Goal: Information Seeking & Learning: Learn about a topic

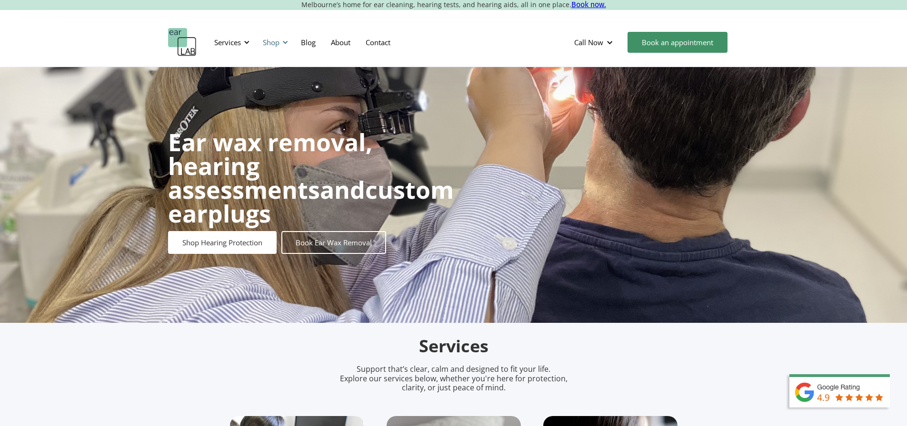
click at [278, 39] on div "Shop" at bounding box center [271, 43] width 17 height 10
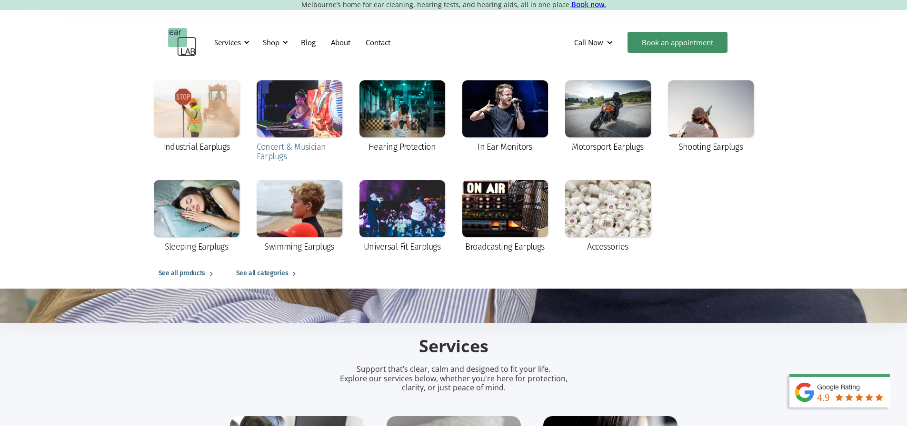
click at [296, 110] on div at bounding box center [299, 108] width 86 height 57
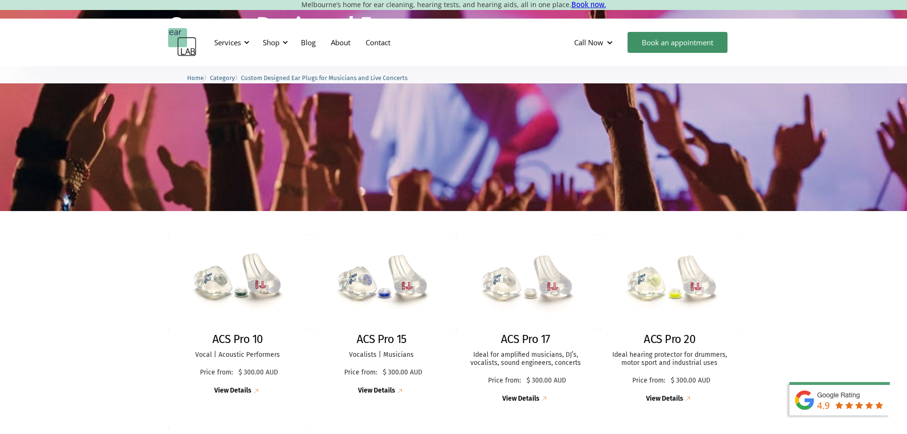
scroll to position [143, 0]
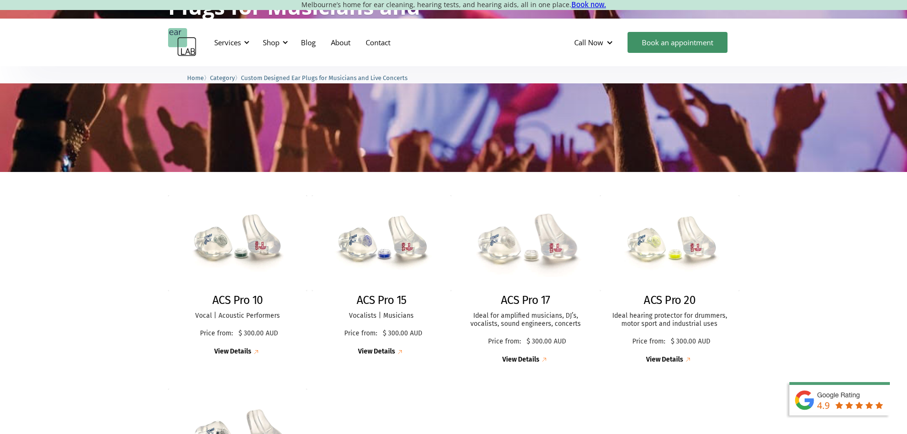
click at [530, 293] on h2 "ACS Pro 17" at bounding box center [525, 300] width 49 height 14
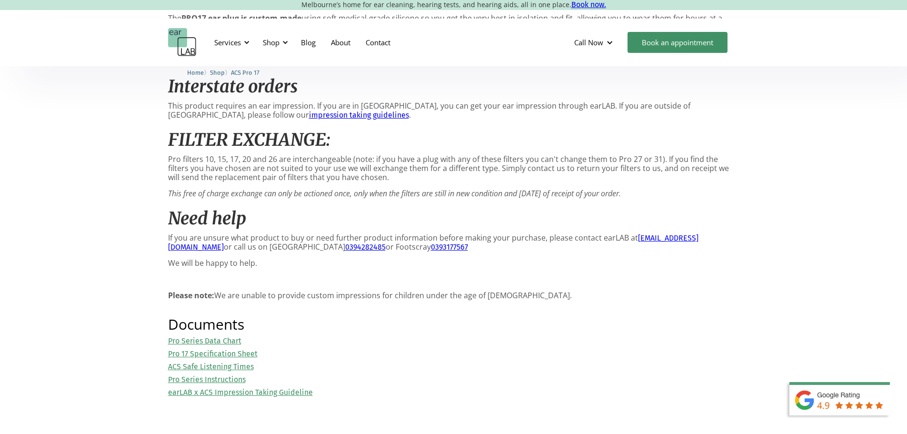
scroll to position [904, 0]
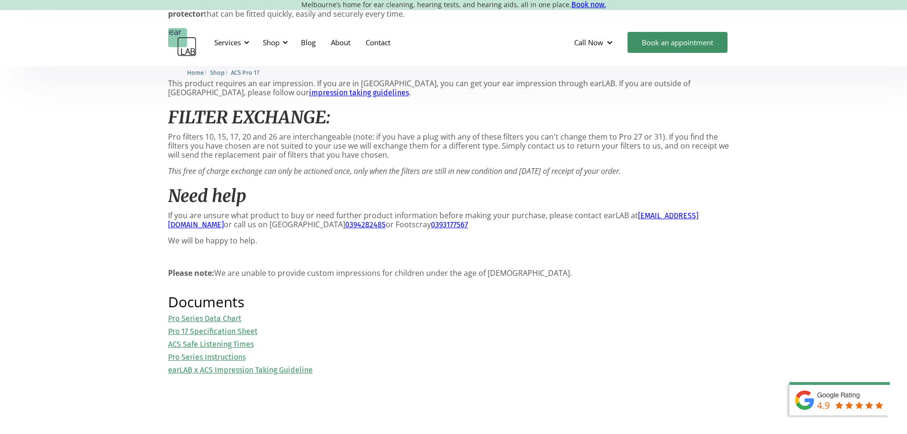
click at [208, 335] on link "Pro 17 Specification Sheet" at bounding box center [212, 330] width 89 height 9
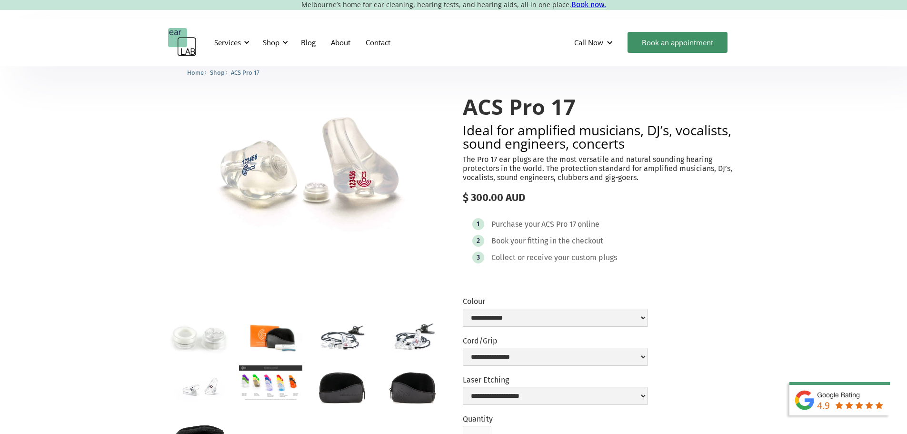
scroll to position [95, 0]
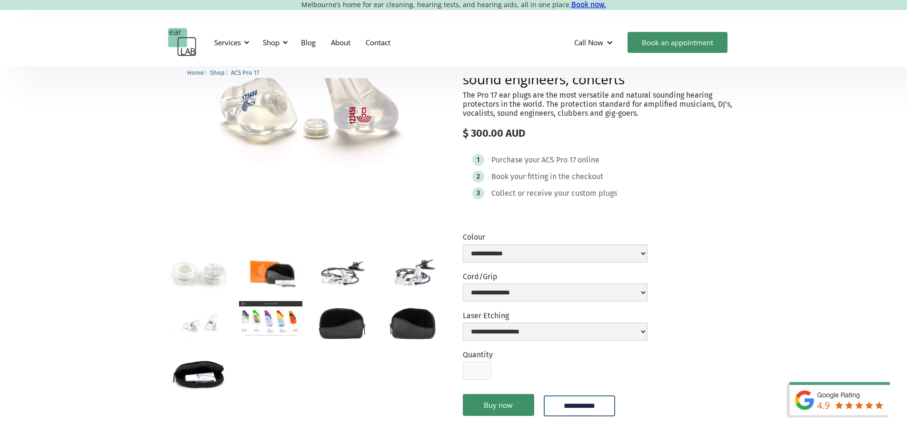
click at [212, 333] on img "open lightbox" at bounding box center [199, 322] width 63 height 42
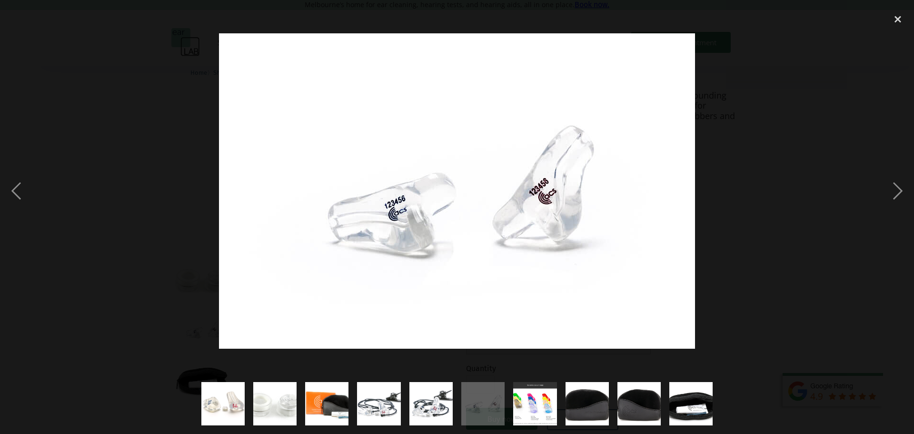
click at [738, 184] on div at bounding box center [457, 191] width 914 height 364
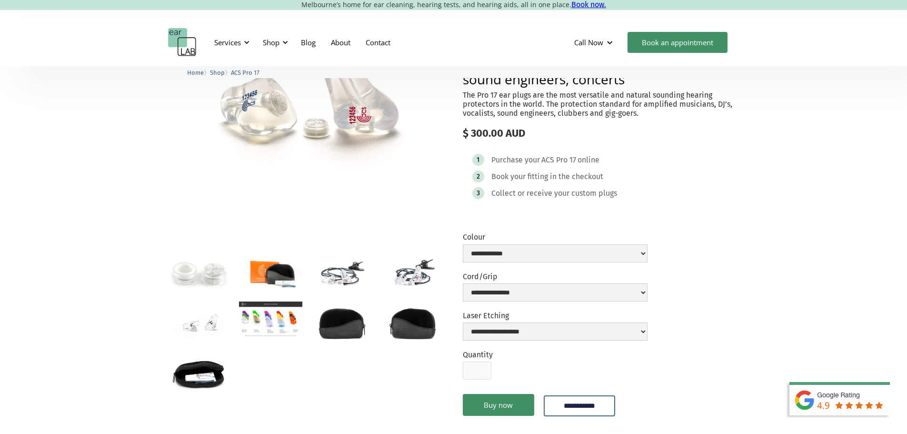
click at [408, 283] on img "open lightbox" at bounding box center [412, 272] width 63 height 42
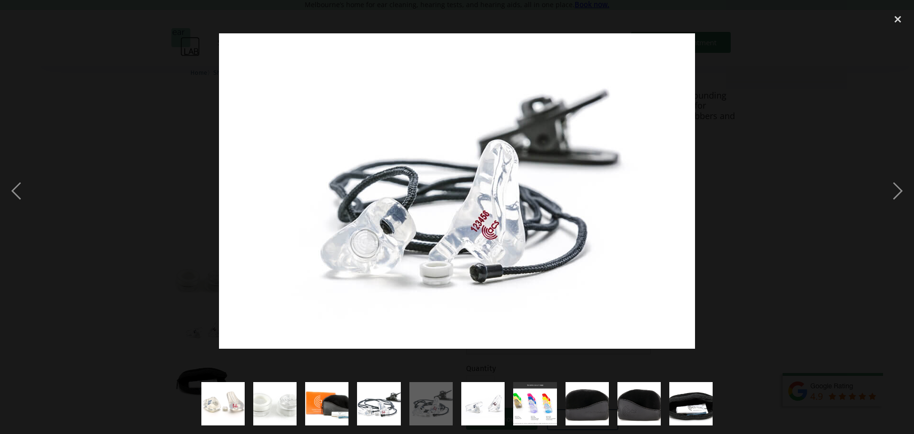
click at [751, 259] on div at bounding box center [457, 191] width 914 height 364
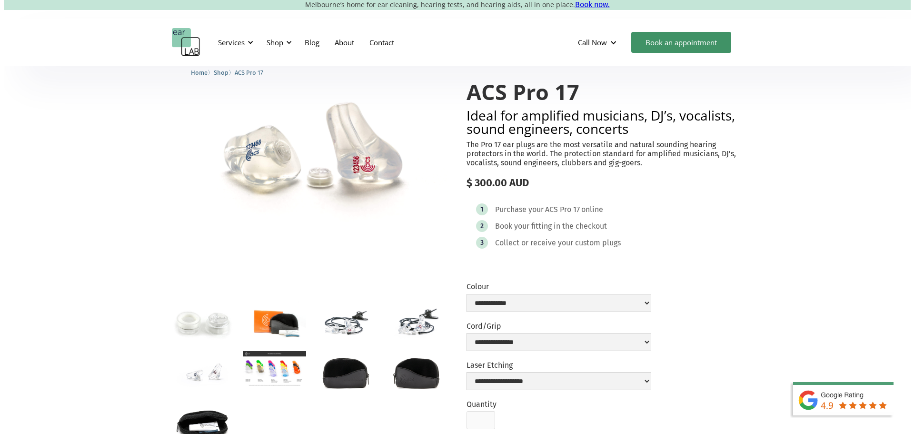
scroll to position [0, 0]
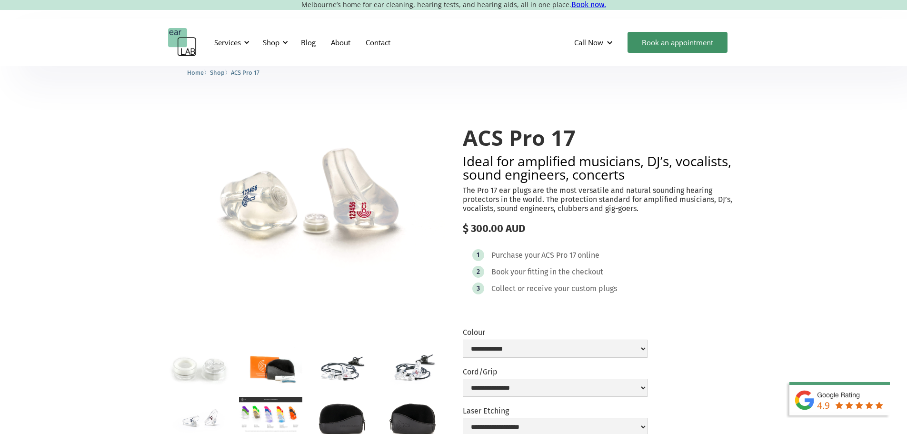
click at [214, 424] on img "open lightbox" at bounding box center [199, 417] width 63 height 42
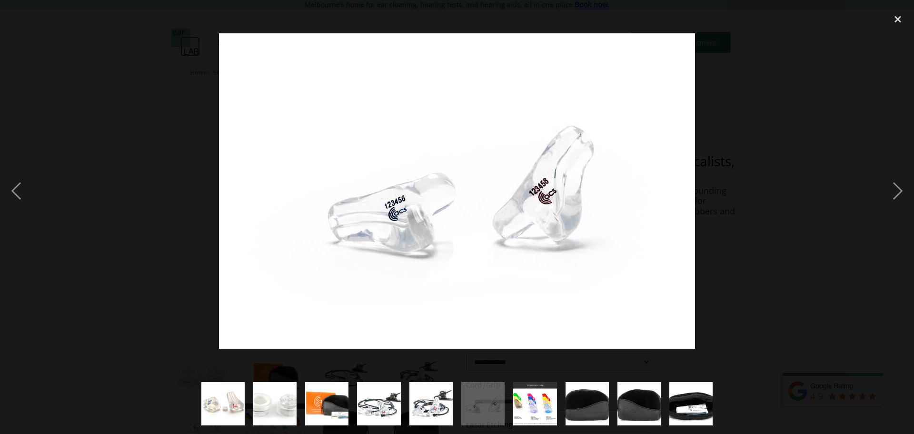
click at [381, 397] on img "show item 4 of 10" at bounding box center [379, 403] width 66 height 43
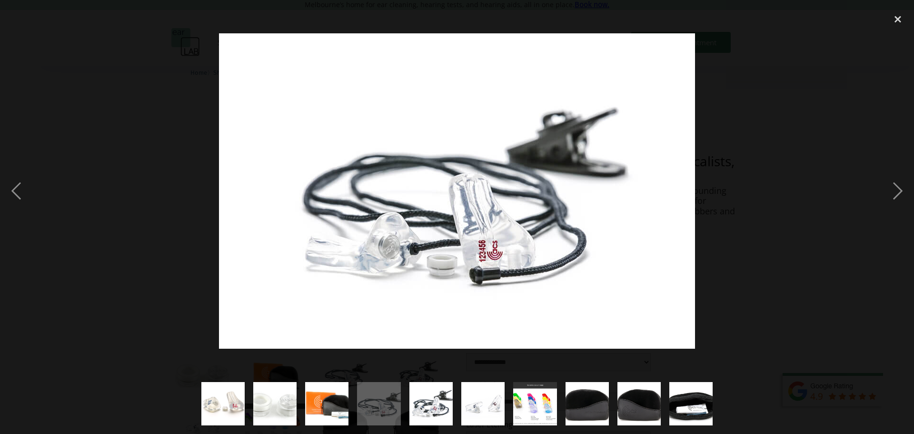
click at [188, 156] on div at bounding box center [457, 191] width 914 height 364
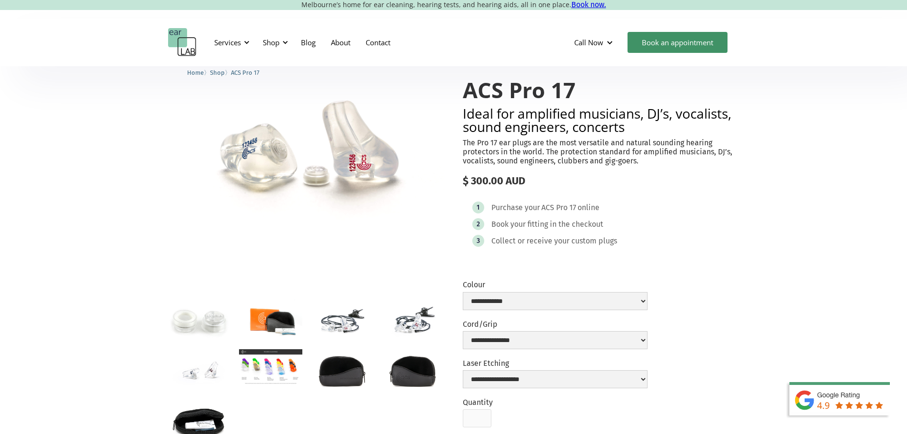
scroll to position [107, 0]
